Goal: Navigation & Orientation: Find specific page/section

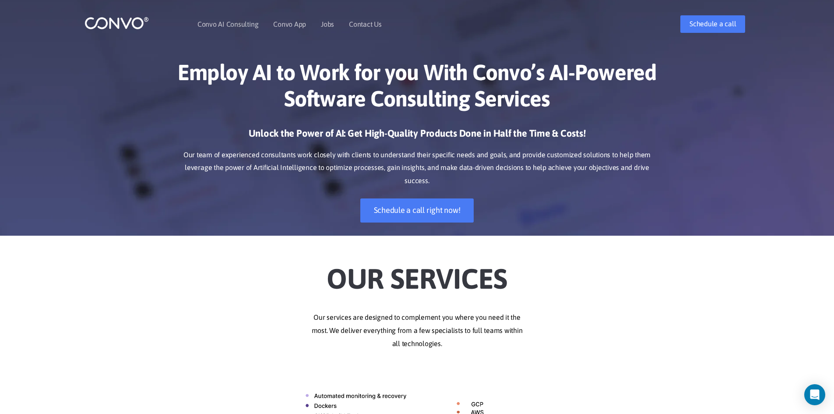
click at [117, 21] on img at bounding box center [116, 23] width 64 height 14
click at [230, 27] on link "Convo AI Consulting" at bounding box center [227, 24] width 61 height 7
click at [326, 27] on link "Jobs" at bounding box center [327, 24] width 13 height 7
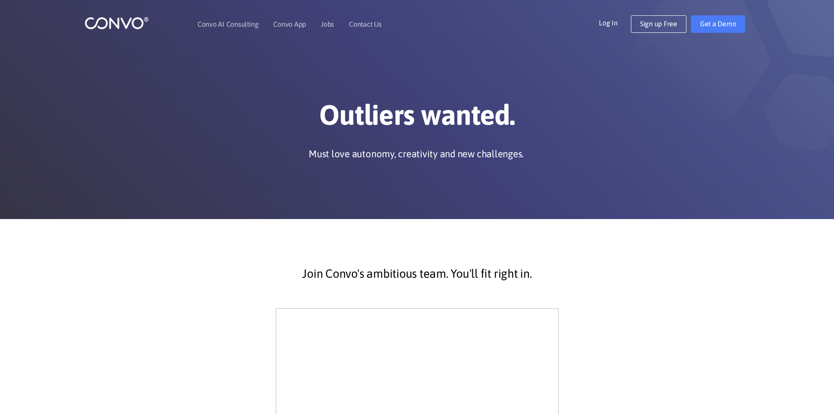
click at [610, 23] on link "Log In" at bounding box center [615, 22] width 32 height 14
